Goal: Information Seeking & Learning: Learn about a topic

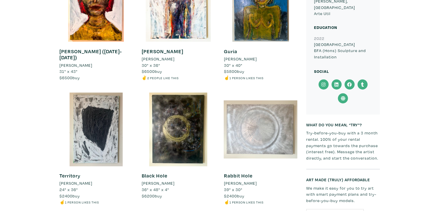
scroll to position [520, 0]
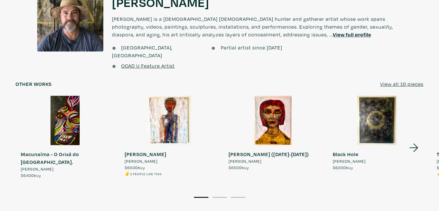
scroll to position [462, 0]
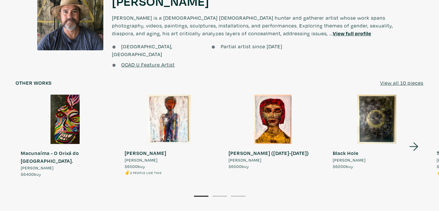
click at [413, 139] on icon at bounding box center [414, 147] width 20 height 16
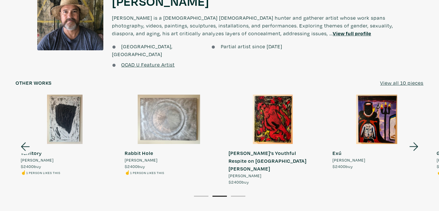
click at [413, 139] on icon at bounding box center [414, 147] width 20 height 16
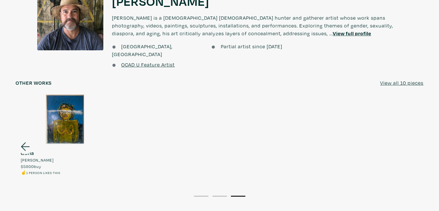
click at [24, 142] on div at bounding box center [26, 146] width 20 height 104
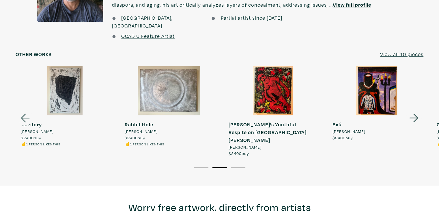
scroll to position [491, 0]
click at [403, 40] on div "About the artist About the artist Helio Eudoro Rodriguez Junior Helio Eudoro Ro…" at bounding box center [219, 62] width 439 height 245
click at [405, 51] on u "View all 10 pieces" at bounding box center [401, 54] width 43 height 7
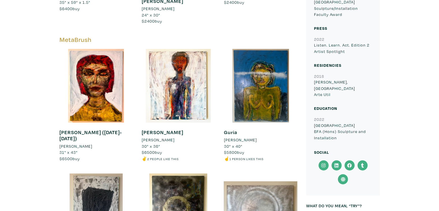
scroll to position [433, 0]
click at [232, 129] on link "Guria" at bounding box center [230, 132] width 13 height 7
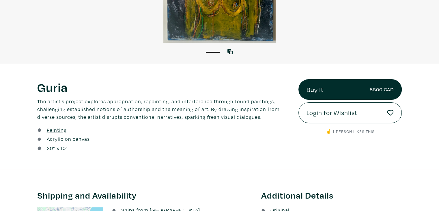
scroll to position [173, 0]
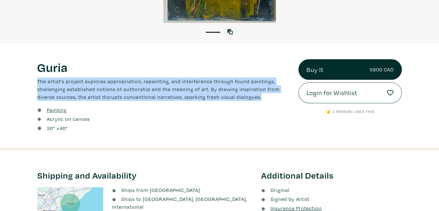
drag, startPoint x: 37, startPoint y: 79, endPoint x: 269, endPoint y: 98, distance: 233.0
click at [269, 98] on p "The artist's project explores appropriation, repainting, and interference throu…" at bounding box center [163, 88] width 253 height 23
copy p "The artist's project explores appropriation, repainting, and interference throu…"
click at [124, 83] on p "The artist's project explores appropriation, repainting, and interference throu…" at bounding box center [163, 88] width 253 height 23
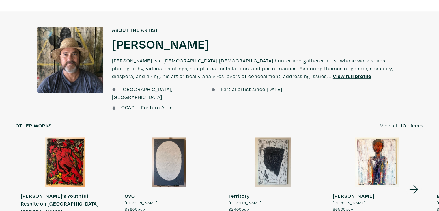
scroll to position [433, 0]
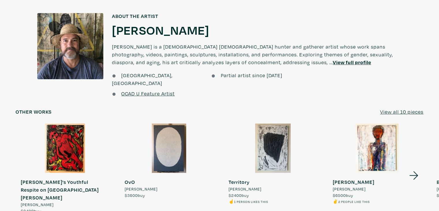
click at [234, 178] on strong "Territory" at bounding box center [239, 181] width 21 height 7
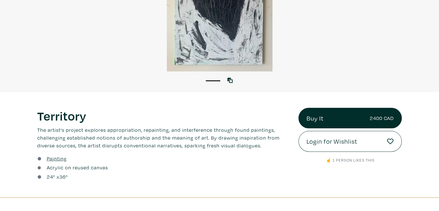
scroll to position [173, 0]
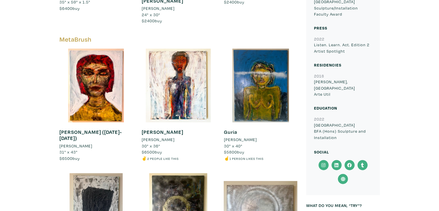
click at [233, 129] on link "Guria" at bounding box center [230, 132] width 13 height 7
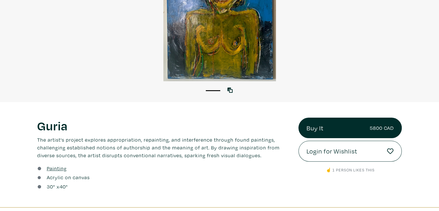
scroll to position [116, 0]
